Goal: Use online tool/utility: Utilize a website feature to perform a specific function

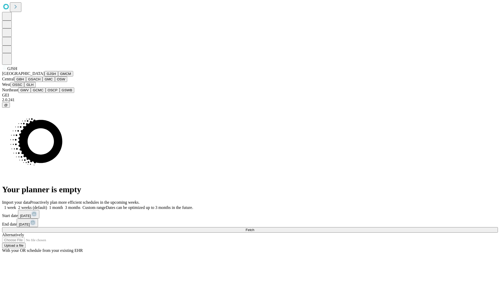
click at [45, 77] on button "GJSH" at bounding box center [52, 73] width 14 height 5
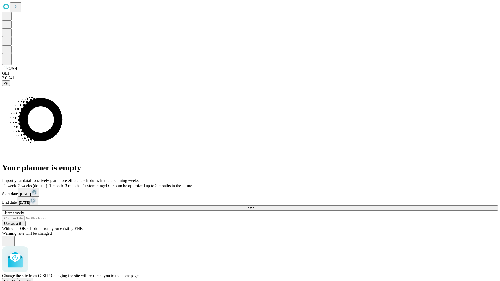
click at [31, 279] on span "Confirm" at bounding box center [25, 281] width 12 height 4
click at [63, 184] on label "1 month" at bounding box center [55, 186] width 16 height 4
click at [254, 206] on span "Fetch" at bounding box center [249, 208] width 9 height 4
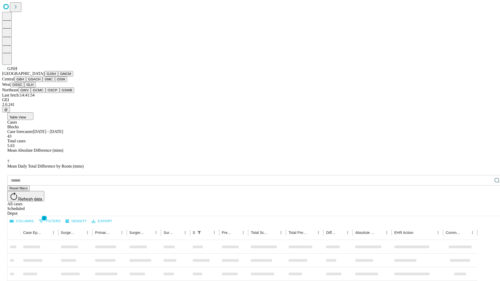
click at [58, 77] on button "GMCM" at bounding box center [65, 73] width 15 height 5
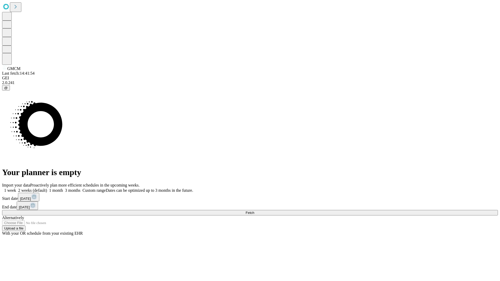
click at [254, 211] on span "Fetch" at bounding box center [249, 213] width 9 height 4
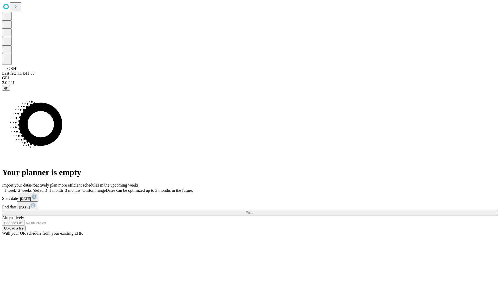
click at [63, 188] on label "1 month" at bounding box center [55, 190] width 16 height 4
click at [254, 211] on span "Fetch" at bounding box center [249, 213] width 9 height 4
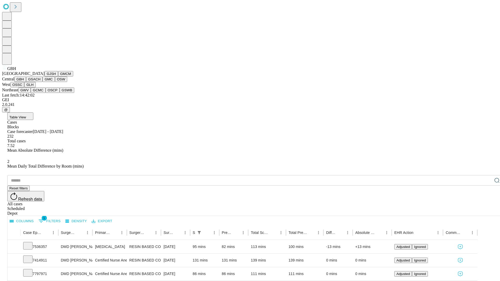
click at [40, 82] on button "GSACH" at bounding box center [34, 79] width 16 height 5
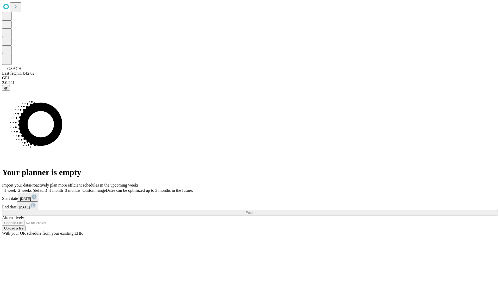
click at [63, 188] on label "1 month" at bounding box center [55, 190] width 16 height 4
click at [254, 211] on span "Fetch" at bounding box center [249, 213] width 9 height 4
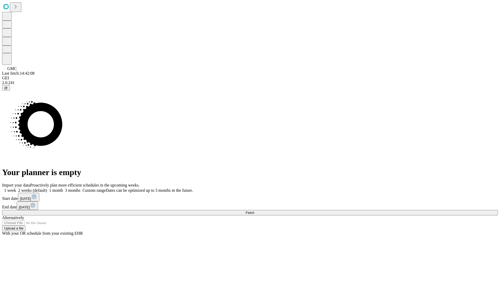
click at [63, 188] on label "1 month" at bounding box center [55, 190] width 16 height 4
click at [254, 211] on span "Fetch" at bounding box center [249, 213] width 9 height 4
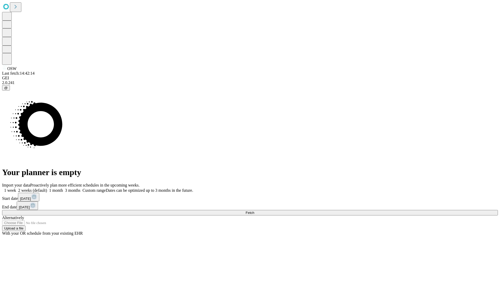
click at [254, 211] on span "Fetch" at bounding box center [249, 213] width 9 height 4
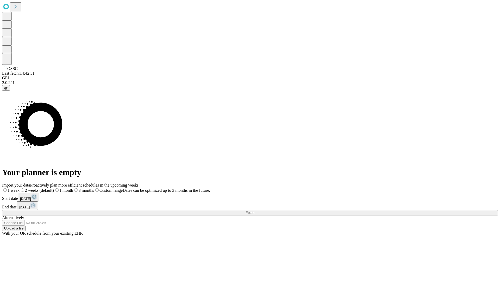
click at [73, 188] on label "1 month" at bounding box center [63, 190] width 19 height 4
click at [254, 211] on span "Fetch" at bounding box center [249, 213] width 9 height 4
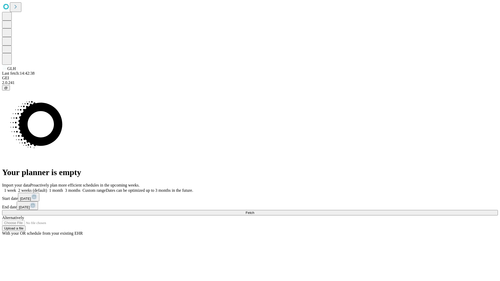
click at [254, 211] on span "Fetch" at bounding box center [249, 213] width 9 height 4
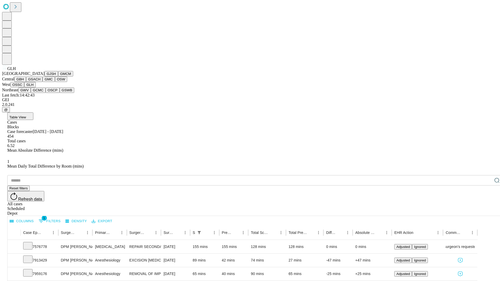
click at [31, 93] on button "GWV" at bounding box center [24, 89] width 12 height 5
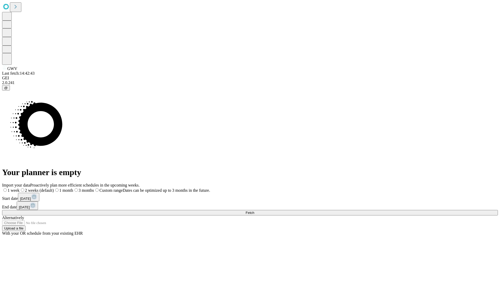
click at [73, 188] on label "1 month" at bounding box center [63, 190] width 19 height 4
click at [254, 211] on span "Fetch" at bounding box center [249, 213] width 9 height 4
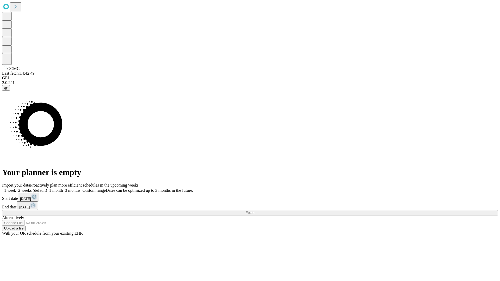
click at [63, 188] on label "1 month" at bounding box center [55, 190] width 16 height 4
click at [254, 211] on span "Fetch" at bounding box center [249, 213] width 9 height 4
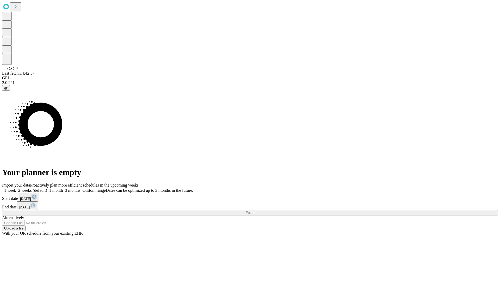
click at [254, 211] on span "Fetch" at bounding box center [249, 213] width 9 height 4
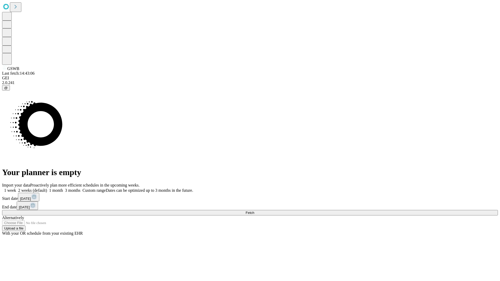
click at [63, 188] on label "1 month" at bounding box center [55, 190] width 16 height 4
click at [254, 211] on span "Fetch" at bounding box center [249, 213] width 9 height 4
